Goal: Transaction & Acquisition: Purchase product/service

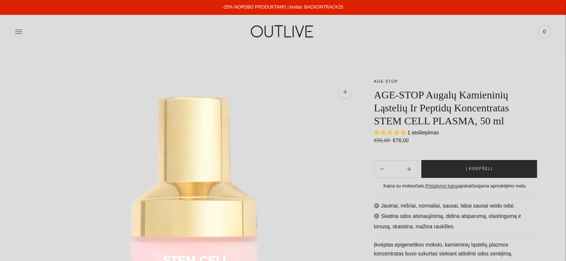
click at [501, 172] on button "Į krepšelį" at bounding box center [479, 169] width 116 height 18
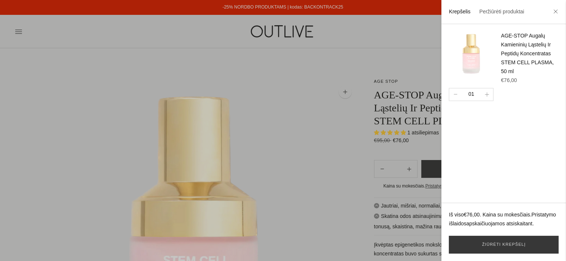
click at [290, 190] on div at bounding box center [283, 130] width 566 height 261
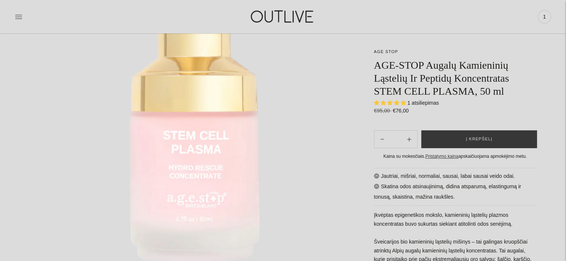
scroll to position [37, 0]
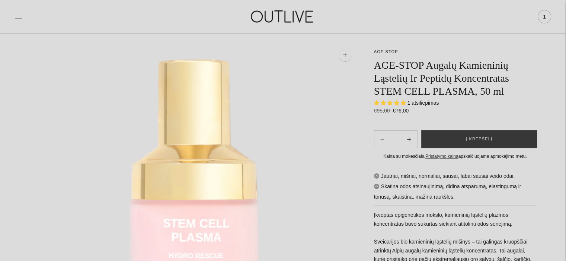
click at [543, 17] on span "1" at bounding box center [544, 17] width 10 height 10
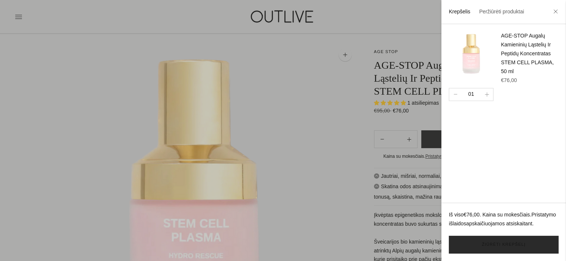
click at [522, 243] on link "Žiūrėti krepšelį" at bounding box center [503, 245] width 110 height 18
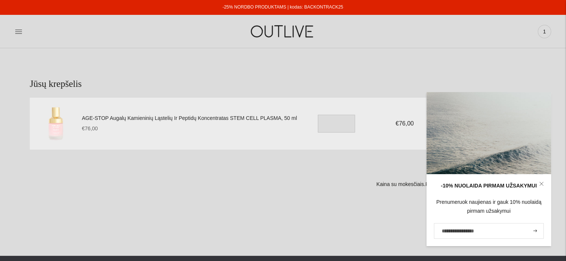
click at [522, 204] on div "Prenumeruok naujienas ir gauk 10% nuolaidą pirmam užsakymui" at bounding box center [489, 207] width 110 height 18
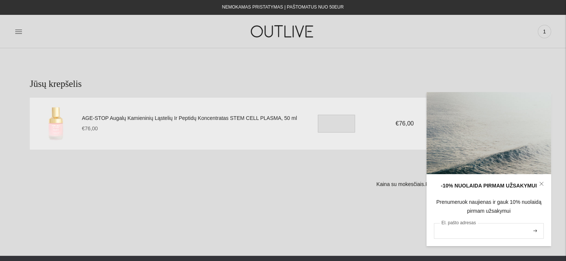
click at [451, 230] on input "El. pašto adresas" at bounding box center [489, 231] width 110 height 16
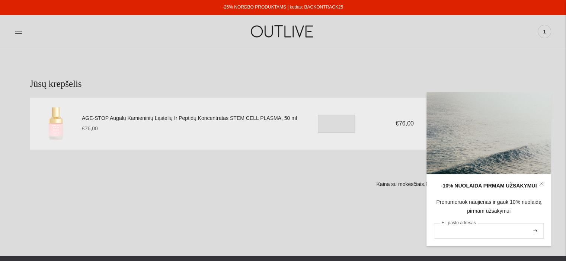
click at [463, 235] on input "El. pašto adresas" at bounding box center [489, 231] width 110 height 16
type input "**********"
click at [538, 232] on input "**********" at bounding box center [489, 231] width 110 height 16
click at [536, 231] on icon "submit" at bounding box center [535, 231] width 4 height 3
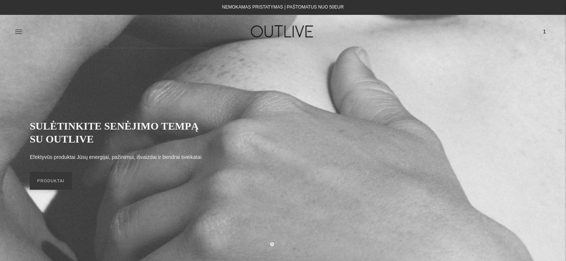
click at [543, 31] on span "1" at bounding box center [544, 31] width 10 height 10
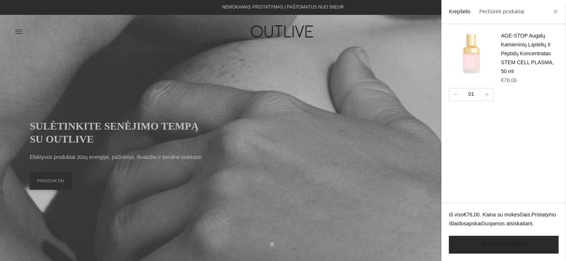
click at [525, 245] on link "Žiūrėti krepšelį" at bounding box center [503, 245] width 110 height 18
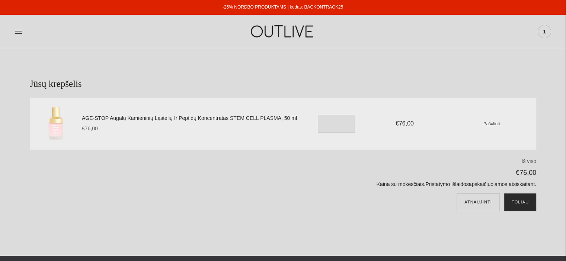
click at [527, 206] on button "Toliau" at bounding box center [520, 203] width 32 height 18
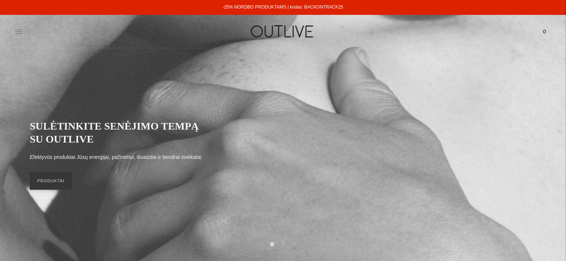
click at [18, 31] on icon at bounding box center [18, 31] width 7 height 7
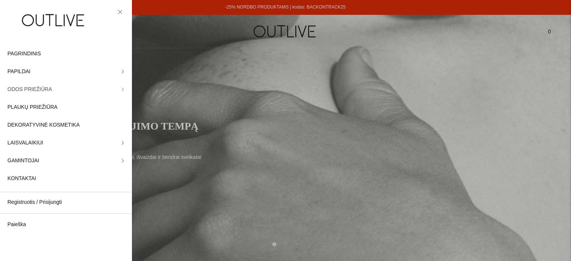
click at [24, 90] on span "ODOS PRIEŽIŪRA" at bounding box center [29, 89] width 45 height 9
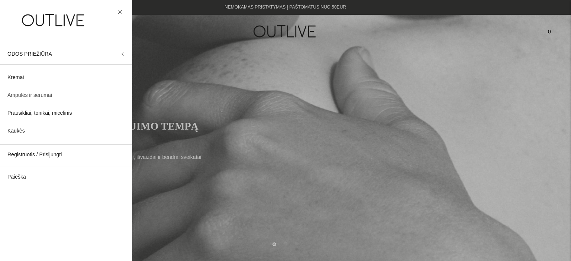
click at [28, 96] on span "Ampulės ir serumai" at bounding box center [29, 95] width 45 height 9
